Goal: Register for event/course

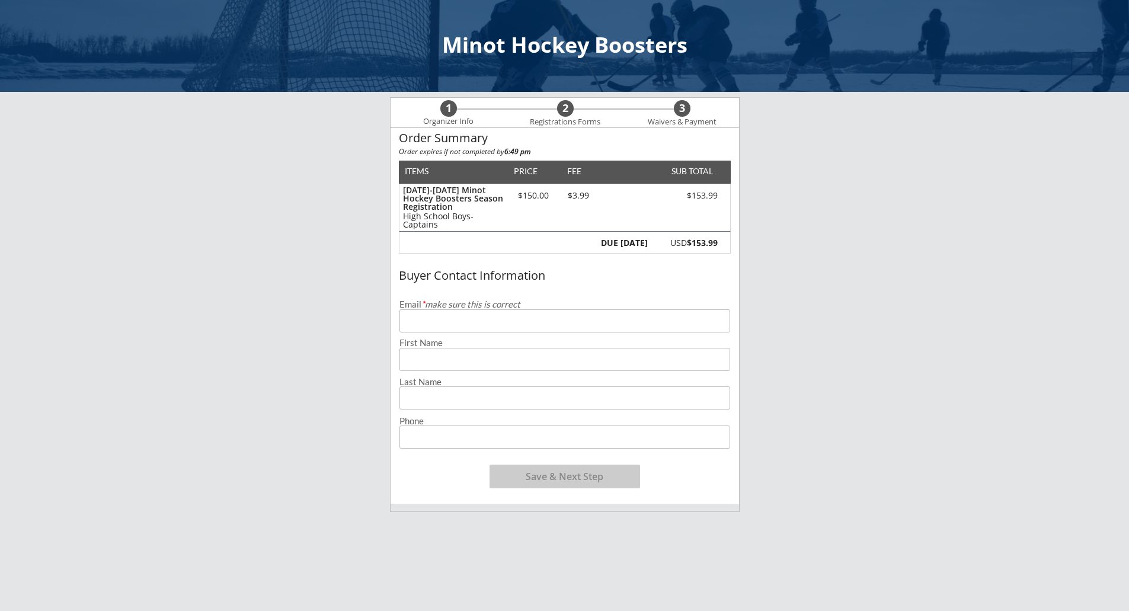
click at [454, 324] on input "email" at bounding box center [565, 320] width 331 height 23
type input "[EMAIL_ADDRESS][DOMAIN_NAME]"
type input "[PERSON_NAME]"
type input "[PHONE_NUMBER]"
drag, startPoint x: 526, startPoint y: 358, endPoint x: 375, endPoint y: 340, distance: 152.9
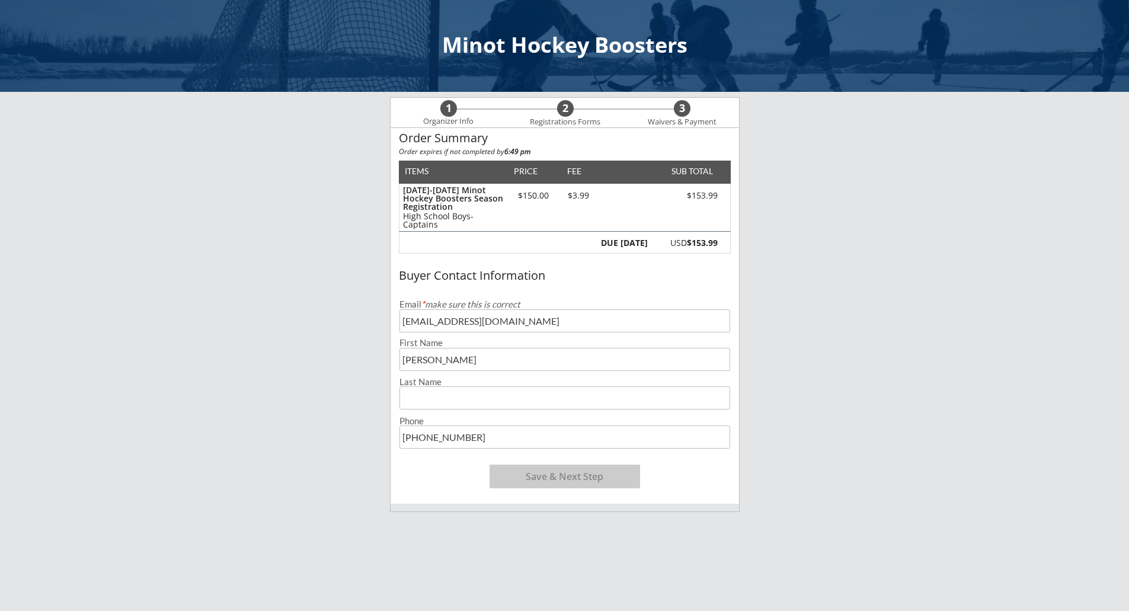
click at [373, 341] on div "Minot Hockey Boosters 1 Organizer Info 2 Registrations Forms 3 Waivers & Paymen…" at bounding box center [564, 423] width 1129 height 847
type input "April"
click at [430, 401] on input "input" at bounding box center [565, 398] width 331 height 23
type input "Danielson"
click at [643, 431] on input "input" at bounding box center [565, 437] width 331 height 23
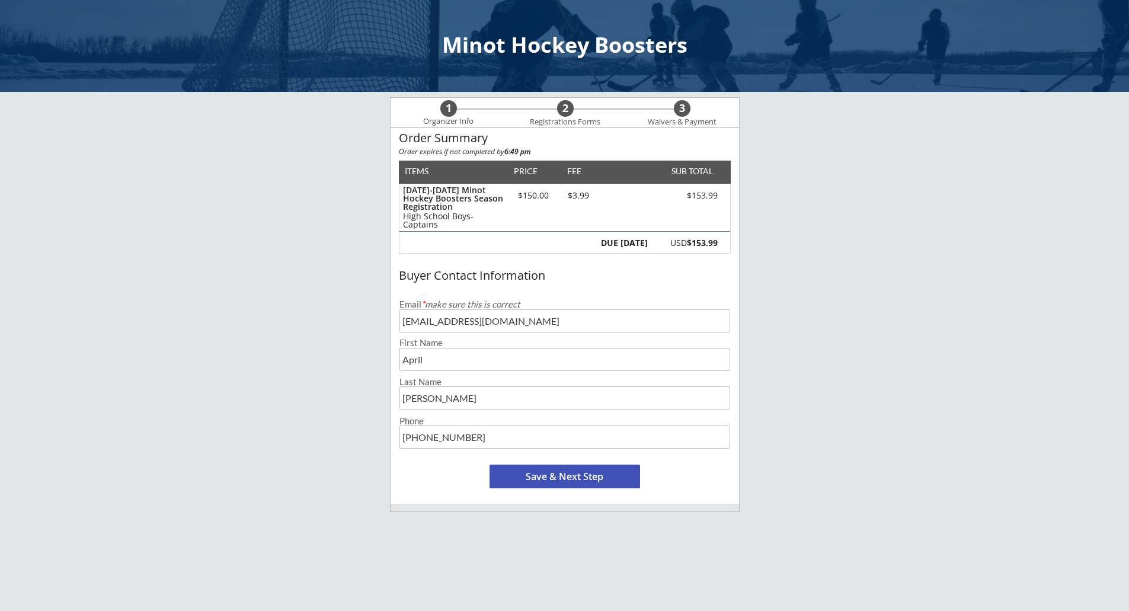
drag, startPoint x: 643, startPoint y: 435, endPoint x: 453, endPoint y: 442, distance: 190.4
click at [453, 442] on input "input" at bounding box center [565, 437] width 331 height 23
type input "(701) 721-2596"
click at [513, 479] on button "Save & Next Step" at bounding box center [565, 477] width 151 height 24
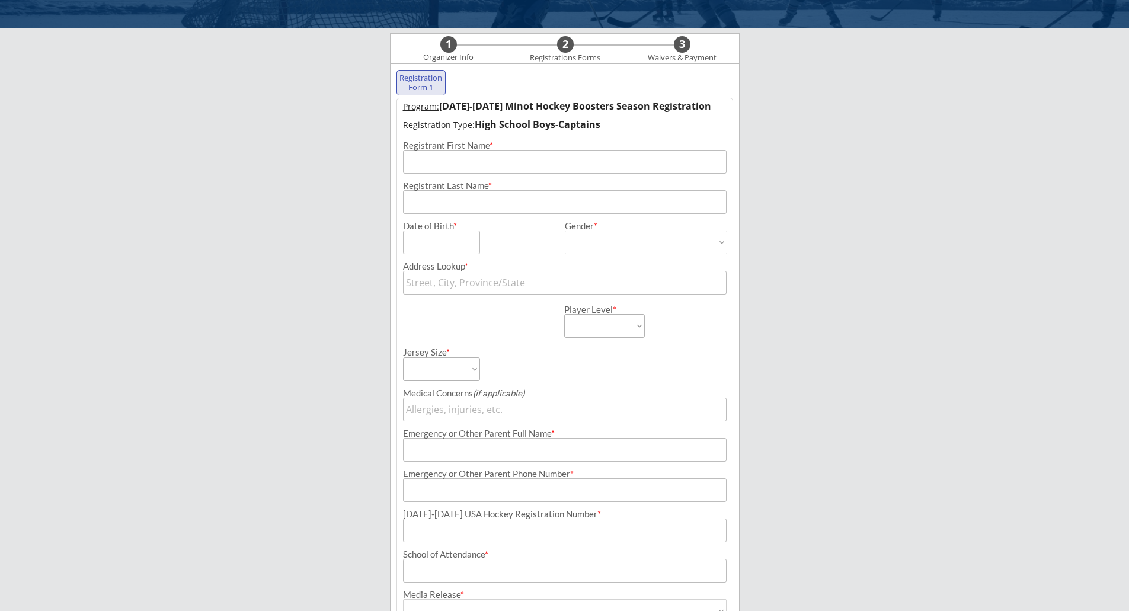
scroll to position [85, 0]
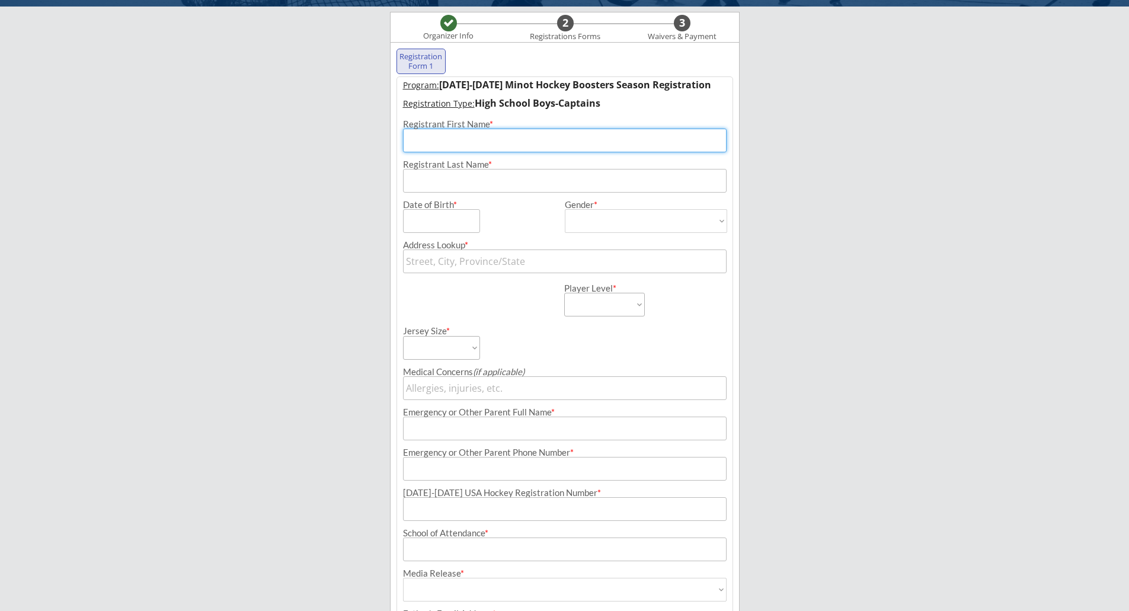
click at [505, 145] on input "input" at bounding box center [565, 141] width 324 height 24
type input "Kayden"
type input "Danielson"
type input "300 21st St NW"
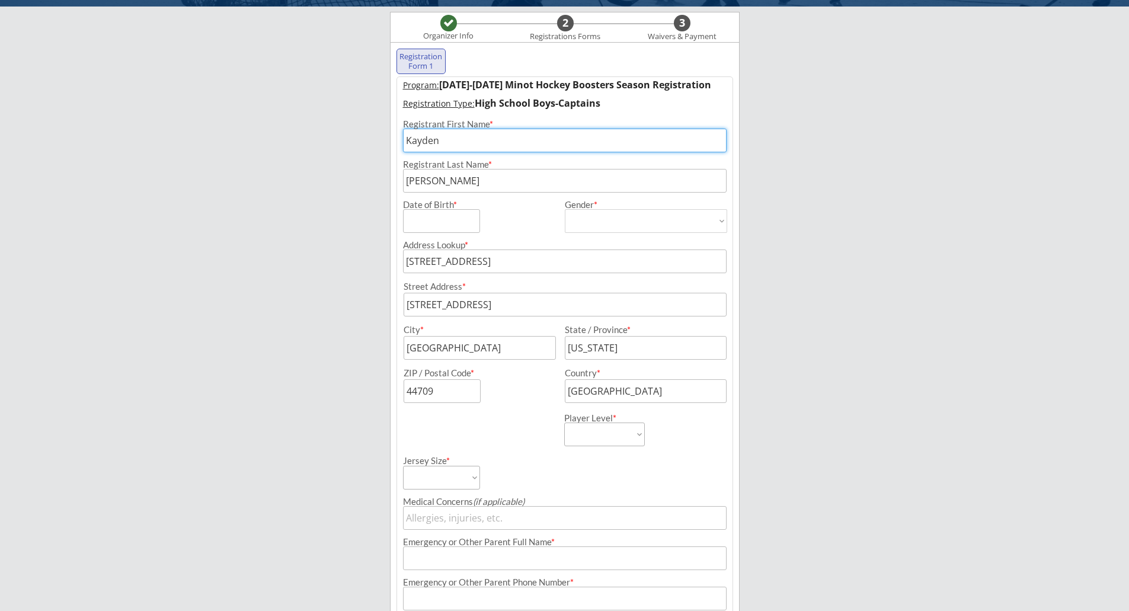
click at [459, 222] on input "input" at bounding box center [441, 221] width 77 height 24
type input "12/18/2008"
click at [603, 224] on select "Male Female" at bounding box center [646, 221] width 162 height 24
select select ""Male""
click at [565, 209] on select "Male Female" at bounding box center [646, 221] width 162 height 24
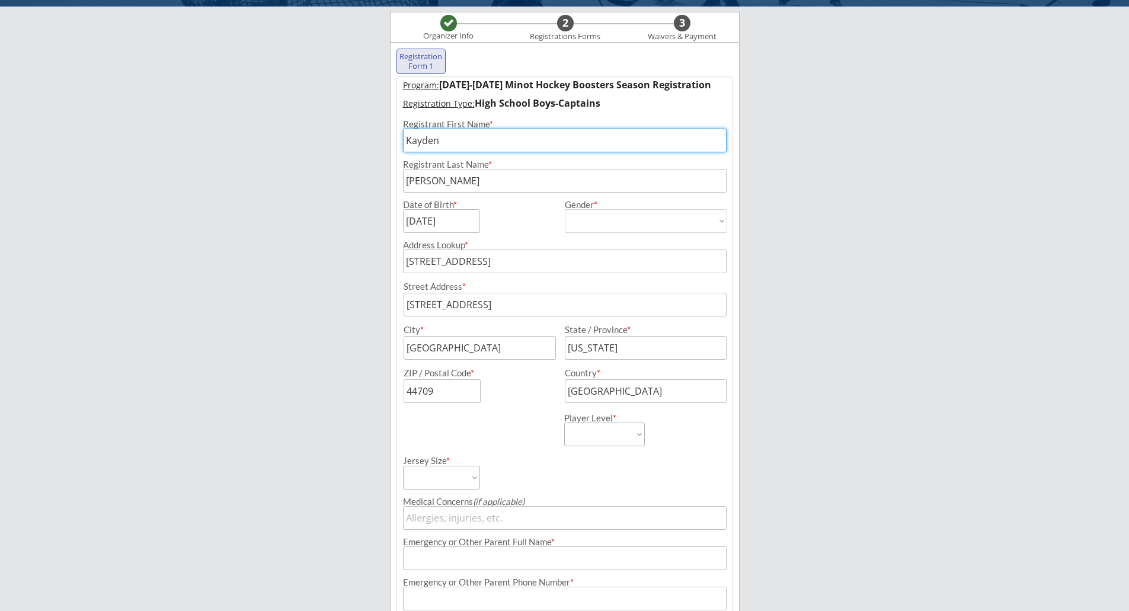
type input "Male"
drag, startPoint x: 462, startPoint y: 350, endPoint x: 386, endPoint y: 356, distance: 76.7
click at [386, 356] on div "Minot Hockey Boosters Organizer Info 2 Registrations Forms 3 Waivers & Payment …" at bounding box center [564, 416] width 1129 height 1002
type input "Minot"
type input "North Dakota"
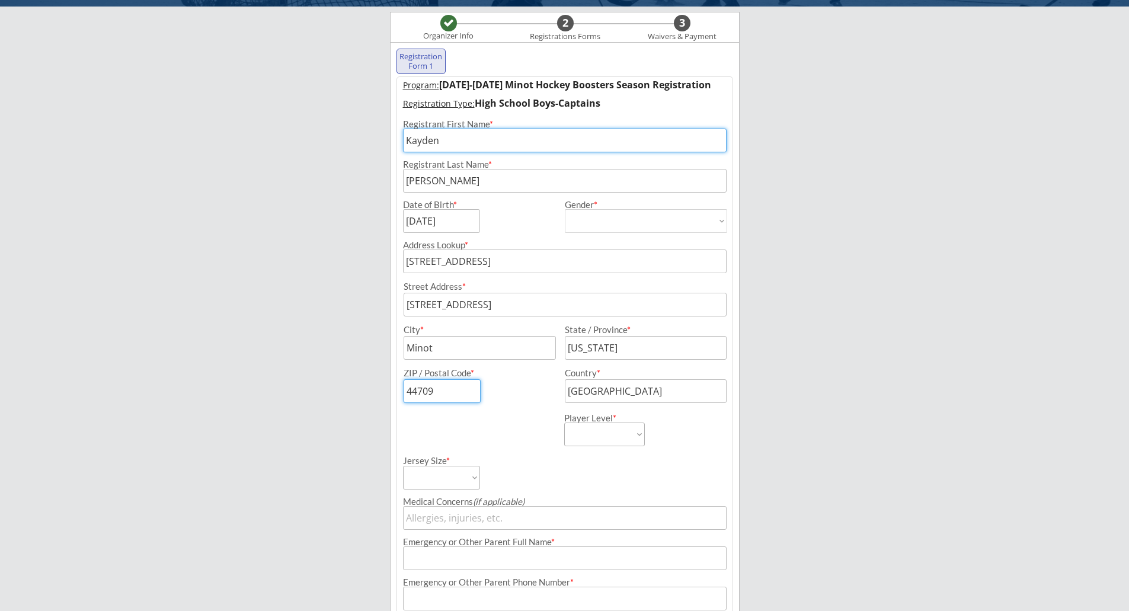
drag, startPoint x: 474, startPoint y: 391, endPoint x: 385, endPoint y: 394, distance: 89.0
click at [385, 394] on div "Minot Hockey Boosters Organizer Info 2 Registrations Forms 3 Waivers & Payment …" at bounding box center [564, 416] width 1129 height 1002
type input "58703"
click at [625, 481] on div "Jersey Size * Adult Small Adult Medium Adult Large Adult XL Goalie Cut" at bounding box center [565, 467] width 336 height 43
click at [619, 432] on select "Learn to Play Boys Learn to Play Girls Maroon Mites Gold/White Mites Squirts Pe…" at bounding box center [604, 435] width 81 height 24
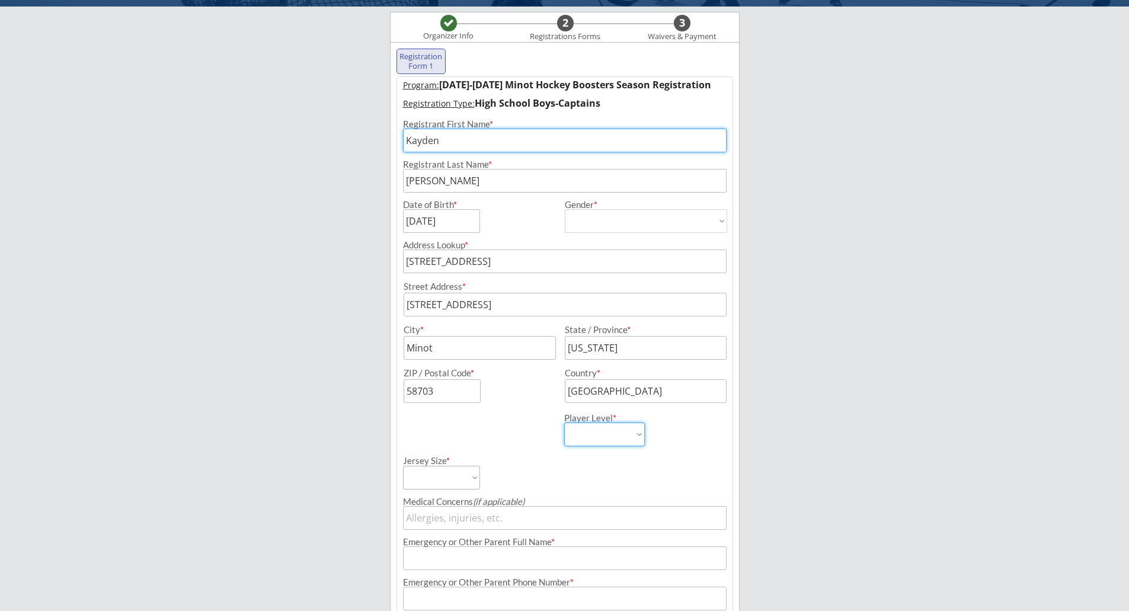
select select ""HS Captains Boys""
click at [564, 423] on select "Learn to Play Boys Learn to Play Girls Maroon Mites Gold/White Mites Squirts Pe…" at bounding box center [604, 435] width 81 height 24
click at [451, 481] on select "Adult Small Adult Medium Adult Large Adult XL Goalie Cut" at bounding box center [441, 478] width 77 height 24
select select ""Adult Large""
click at [403, 466] on select "Adult Small Adult Medium Adult Large Adult XL Goalie Cut" at bounding box center [441, 478] width 77 height 24
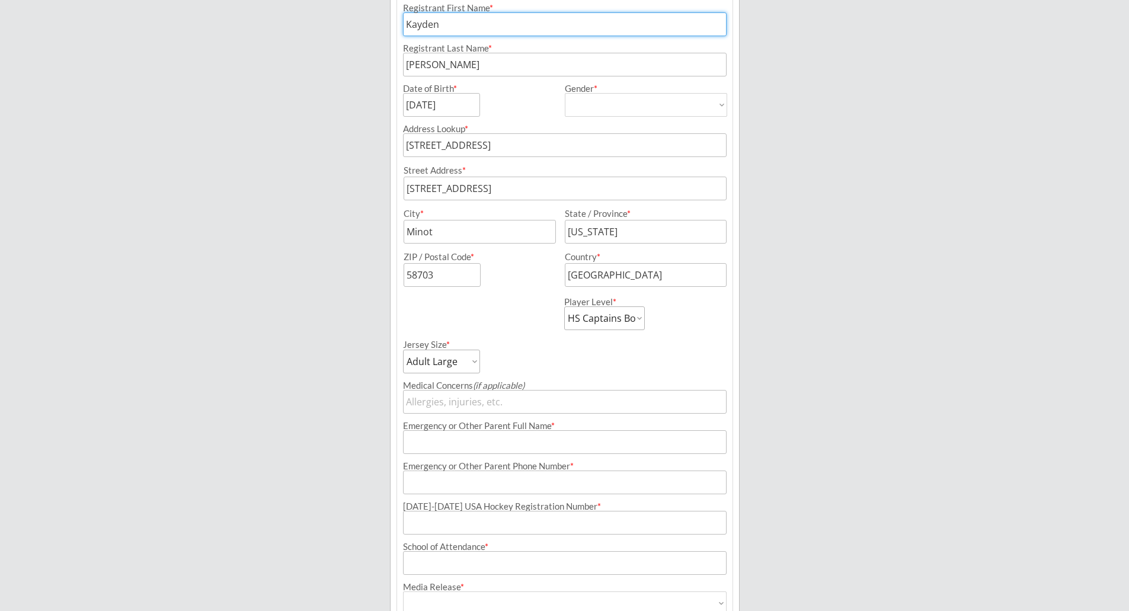
scroll to position [204, 0]
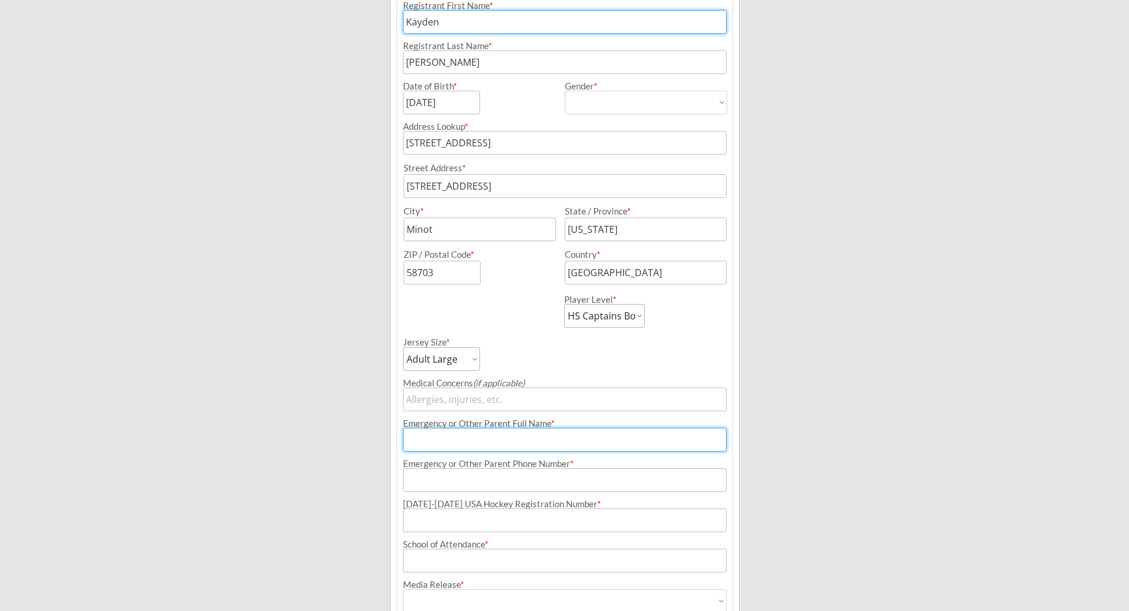
click at [496, 442] on input "input" at bounding box center [565, 440] width 324 height 24
type input "Brock"
type input "(701) 721-2602"
type input "Aprilsattler@hotmail.com"
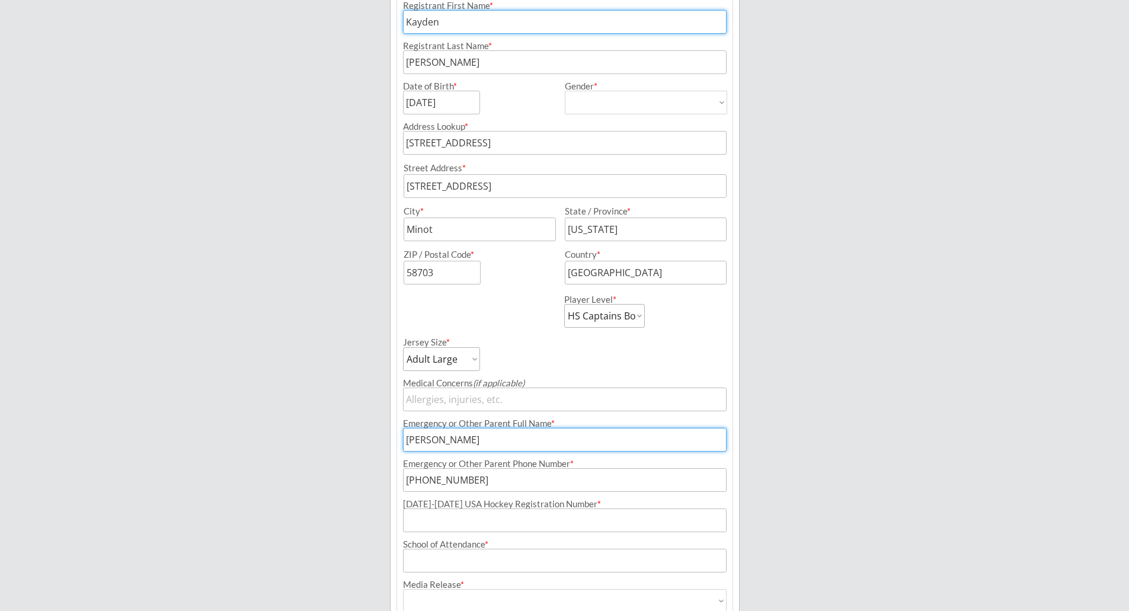
click at [486, 445] on input "input" at bounding box center [565, 440] width 324 height 24
type input "Brock Danielson"
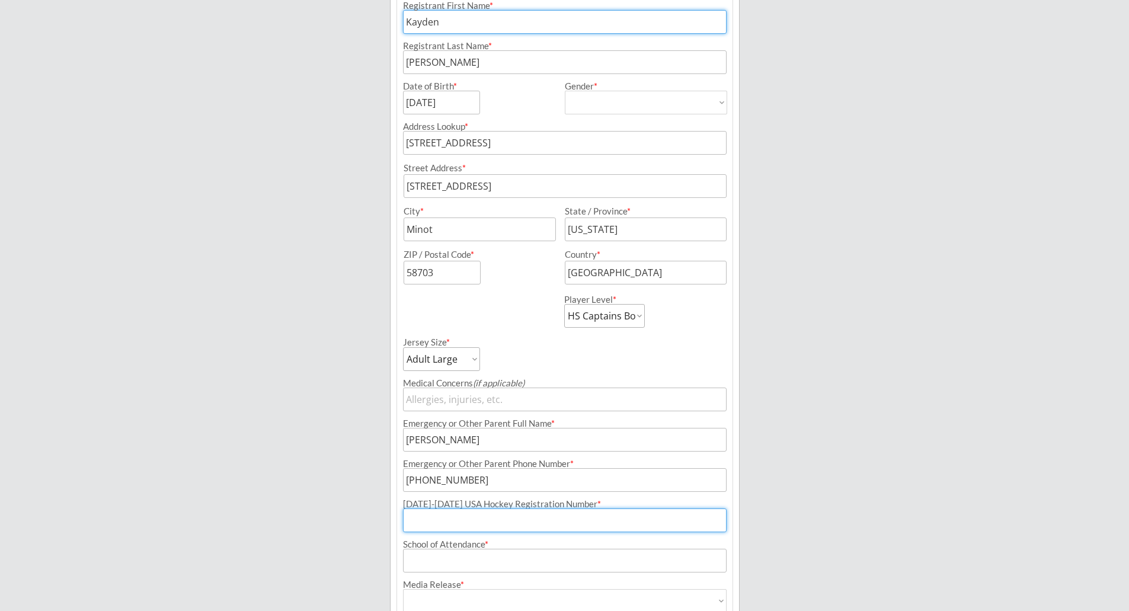
click at [516, 522] on input "input" at bounding box center [565, 521] width 324 height 24
type input "253602705DANIE"
click at [494, 561] on input "input" at bounding box center [565, 561] width 324 height 24
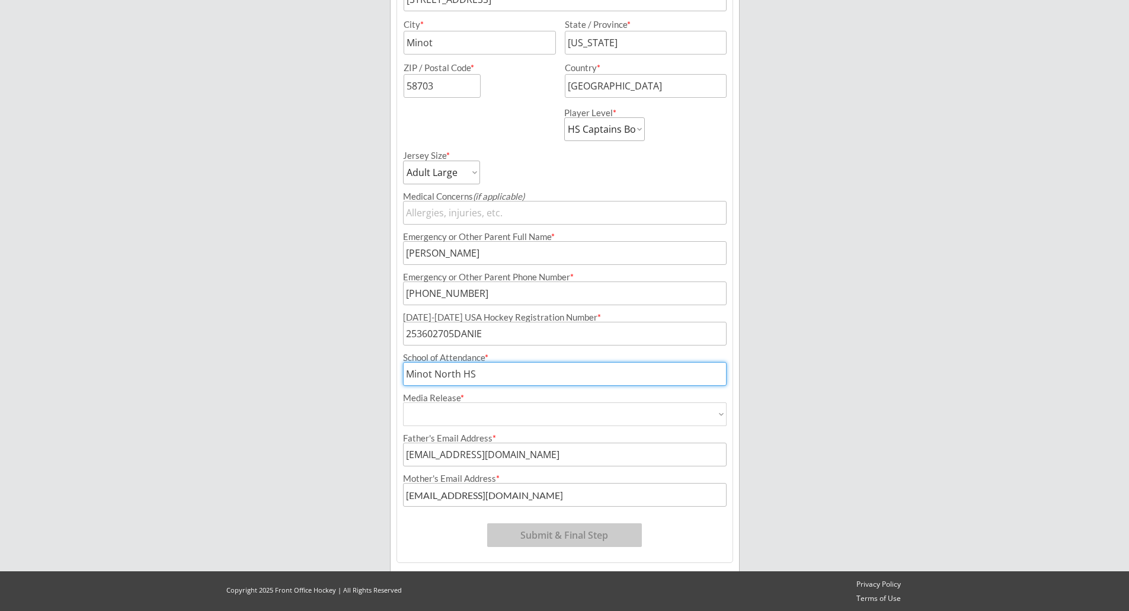
scroll to position [391, 0]
type input "Minot North HS"
click at [546, 403] on select "Yes No" at bounding box center [565, 414] width 324 height 24
select select ""Yes""
click at [403, 402] on select "Yes No" at bounding box center [565, 414] width 324 height 24
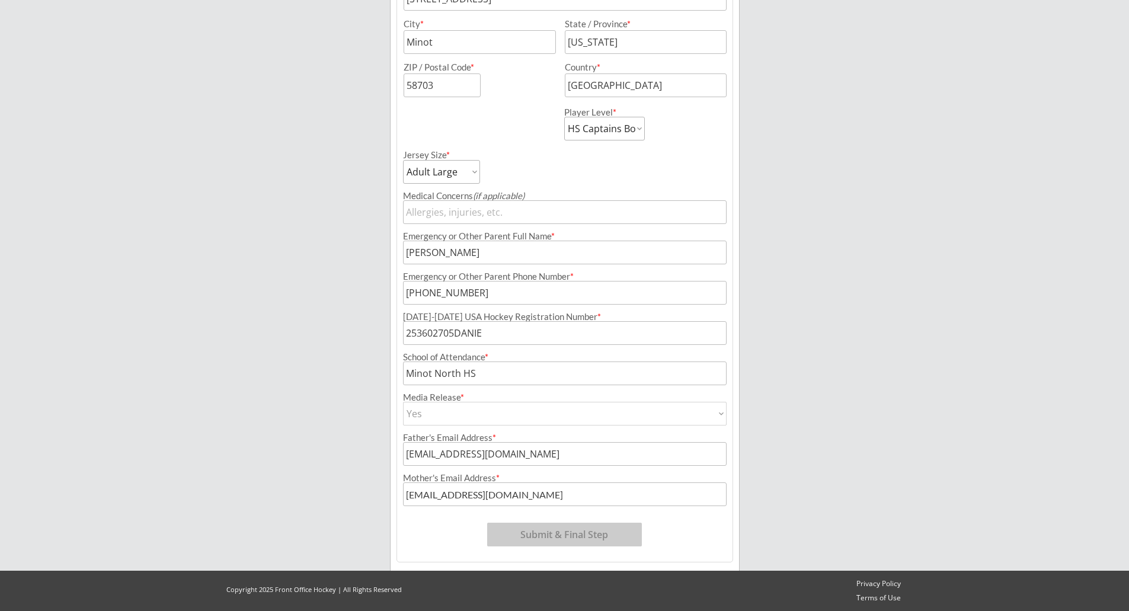
type input "Yes"
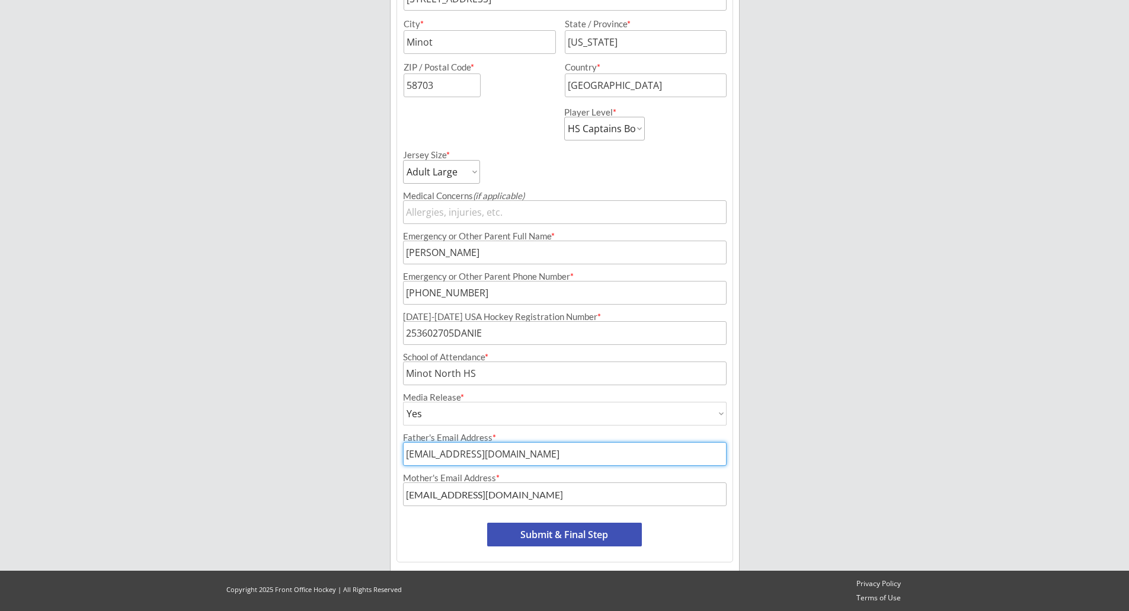
drag, startPoint x: 531, startPoint y: 461, endPoint x: 353, endPoint y: 459, distance: 177.9
click at [353, 459] on div "Minot Hockey Boosters Organizer Info 2 Registrations Forms 3 Waivers & Payment …" at bounding box center [564, 110] width 1129 height 1002
type input "brockdanielson@hotmail.com"
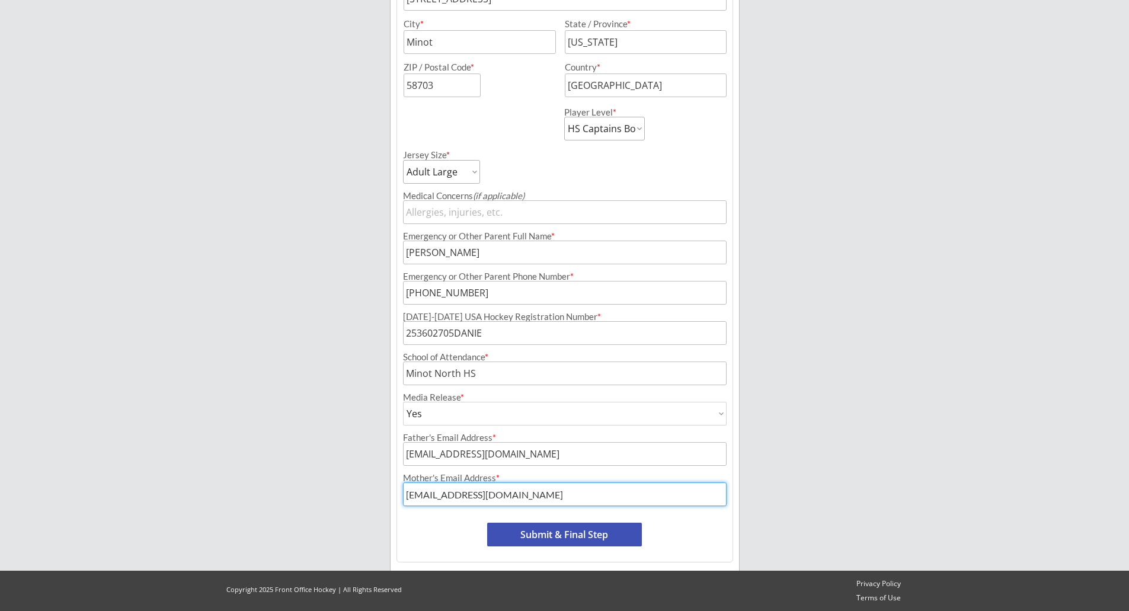
click at [413, 495] on input "input" at bounding box center [565, 495] width 324 height 24
click at [411, 497] on input "input" at bounding box center [565, 495] width 324 height 24
type input "aprilsattler@hotmail.com"
click at [628, 531] on button "Submit & Final Step" at bounding box center [564, 535] width 155 height 24
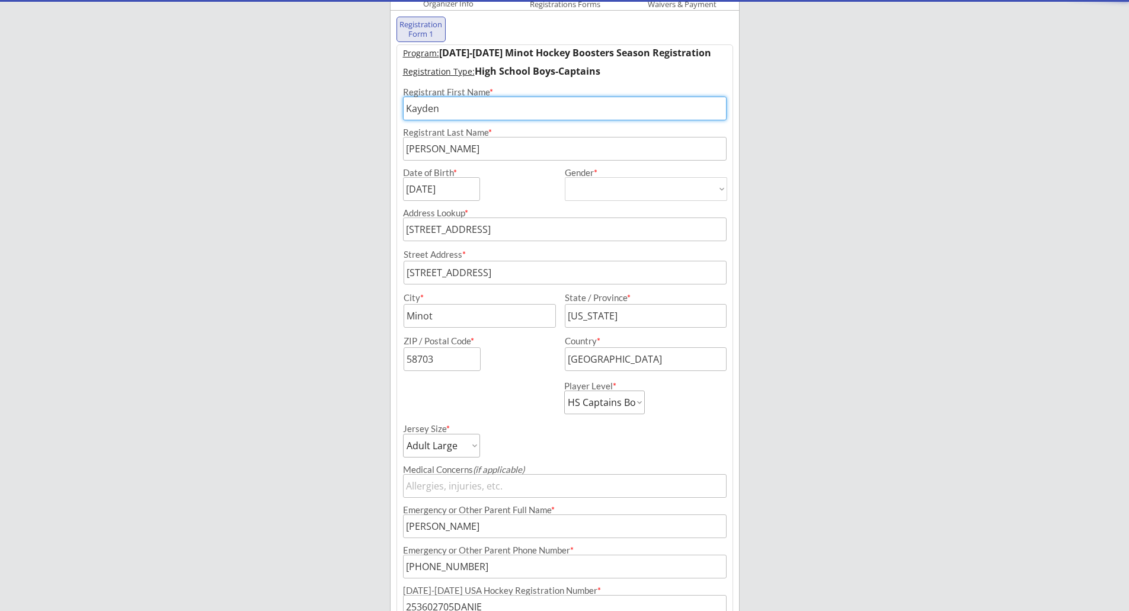
scroll to position [97, 0]
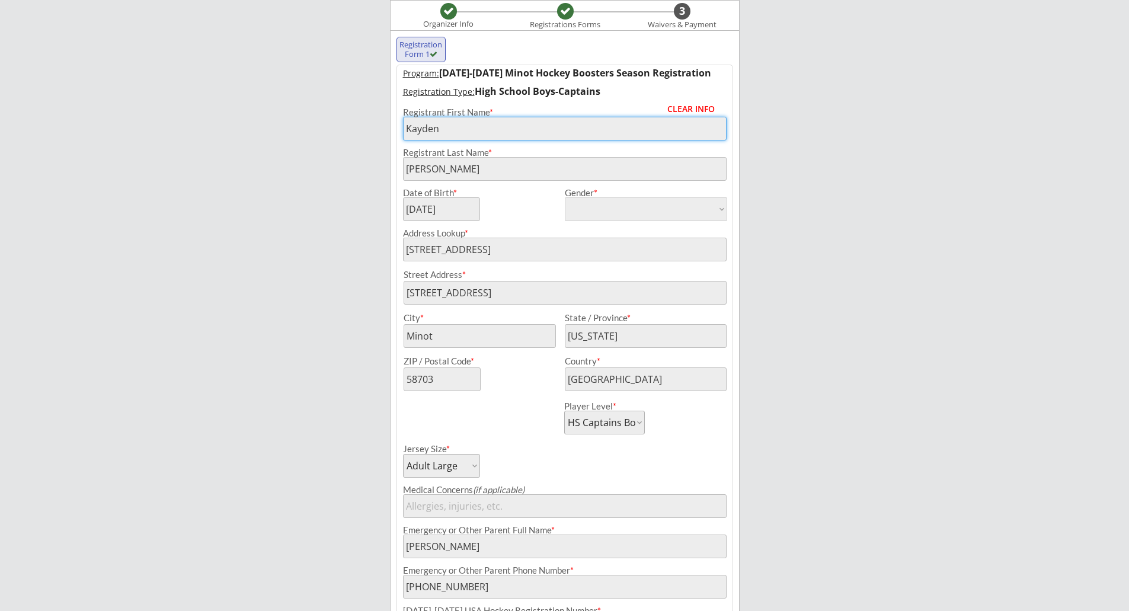
click at [558, 145] on div "Registrant Last Name *" at bounding box center [565, 160] width 336 height 40
click at [376, 133] on div "Minot Hockey Boosters Organizer Info Registrations Forms 3 Waivers & Payment Re…" at bounding box center [564, 404] width 1129 height 1002
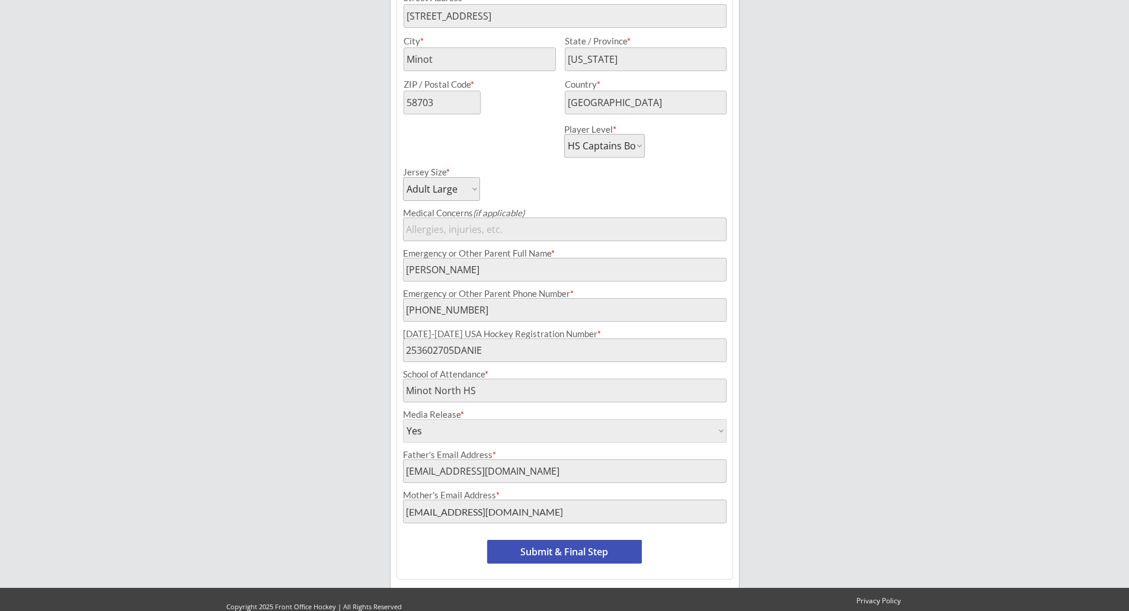
scroll to position [391, 0]
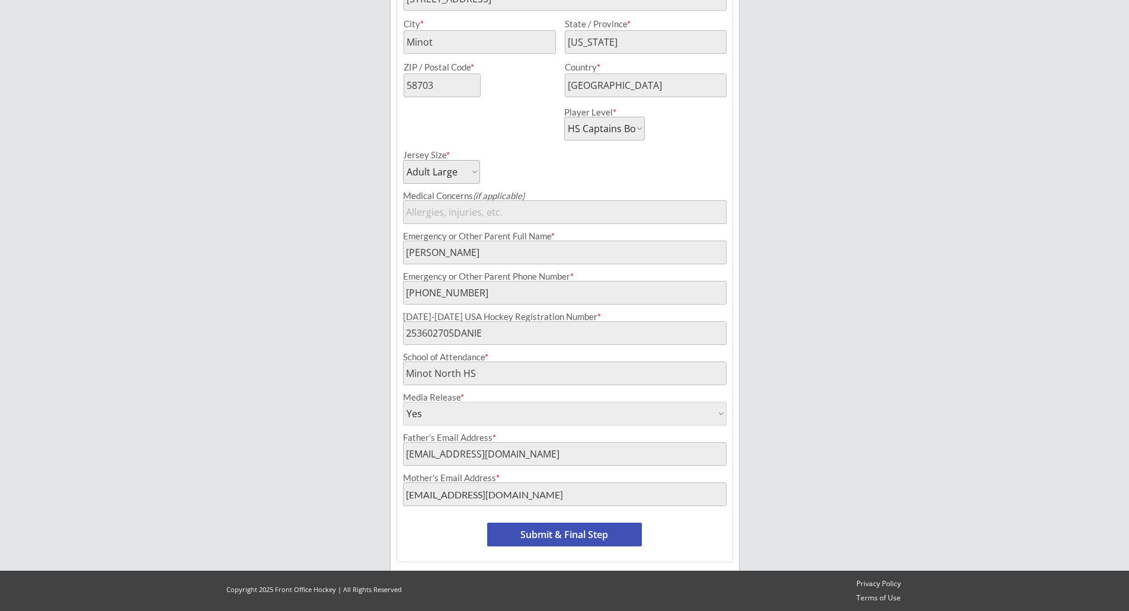
click at [603, 540] on button "Submit & Final Step" at bounding box center [564, 535] width 155 height 24
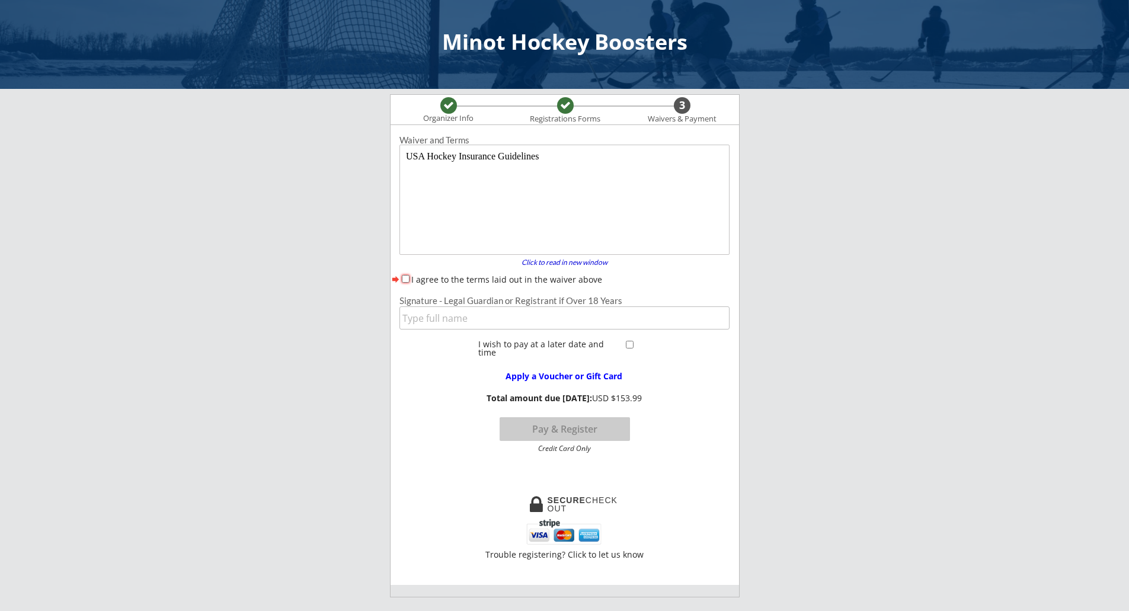
scroll to position [0, 0]
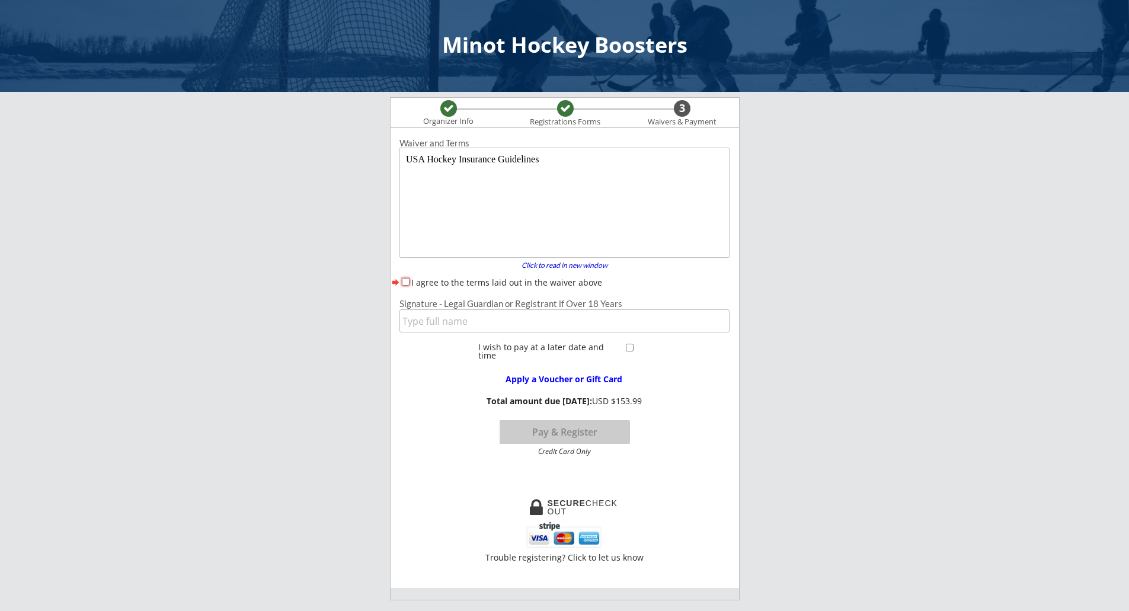
click at [408, 278] on input "I agree to the terms laid out in the waiver above" at bounding box center [406, 282] width 8 height 8
checkbox input "true"
click at [500, 322] on input "input" at bounding box center [565, 320] width 330 height 23
type input "April Danielson"
click at [606, 430] on button "Pay & Register" at bounding box center [565, 432] width 130 height 24
